Goal: Information Seeking & Learning: Learn about a topic

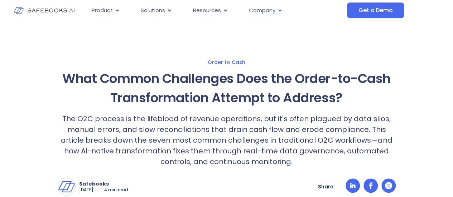
scroll to position [34, 0]
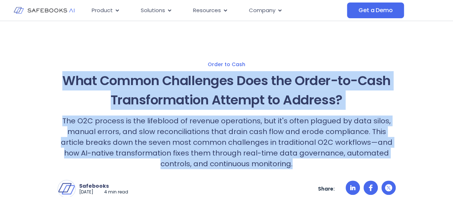
drag, startPoint x: 296, startPoint y: 163, endPoint x: 57, endPoint y: 83, distance: 251.7
click at [58, 83] on div "What Common Challenges Does the Order-to-Cash Transformation Attempt to Address…" at bounding box center [227, 120] width 338 height 98
copy div "What Common Challenges Does the Order-to-Cash Transformation Attempt to Address…"
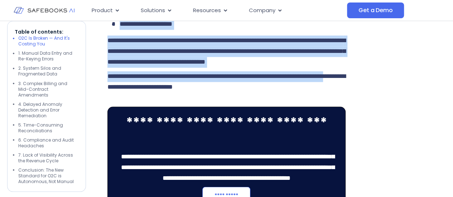
scroll to position [596, 0]
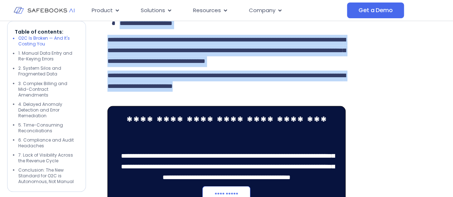
drag, startPoint x: 108, startPoint y: 40, endPoint x: 307, endPoint y: 107, distance: 210.0
copy div "**********"
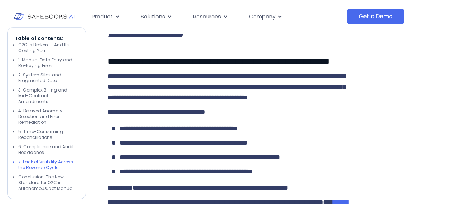
scroll to position [1612, 0]
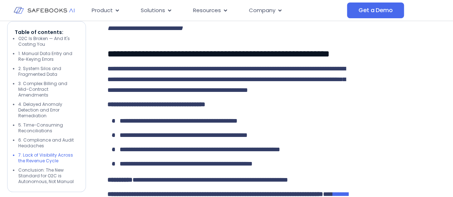
drag, startPoint x: 105, startPoint y: 64, endPoint x: 333, endPoint y: 106, distance: 232.4
copy div "**********"
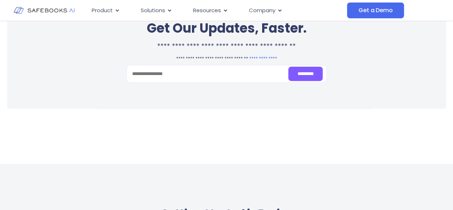
scroll to position [2123, 0]
